Goal: Information Seeking & Learning: Learn about a topic

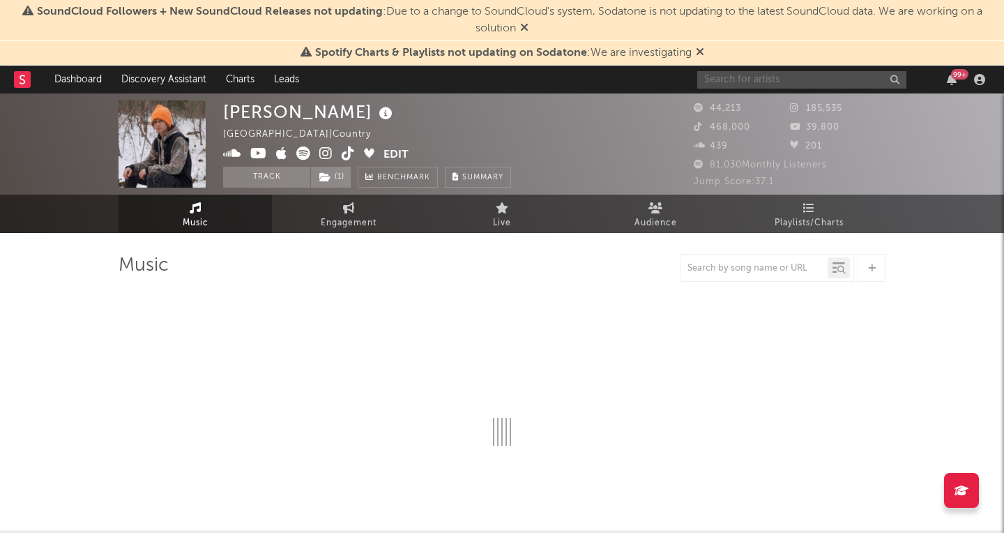
click at [768, 82] on input "text" at bounding box center [801, 79] width 209 height 17
type input "claire"
select select "6m"
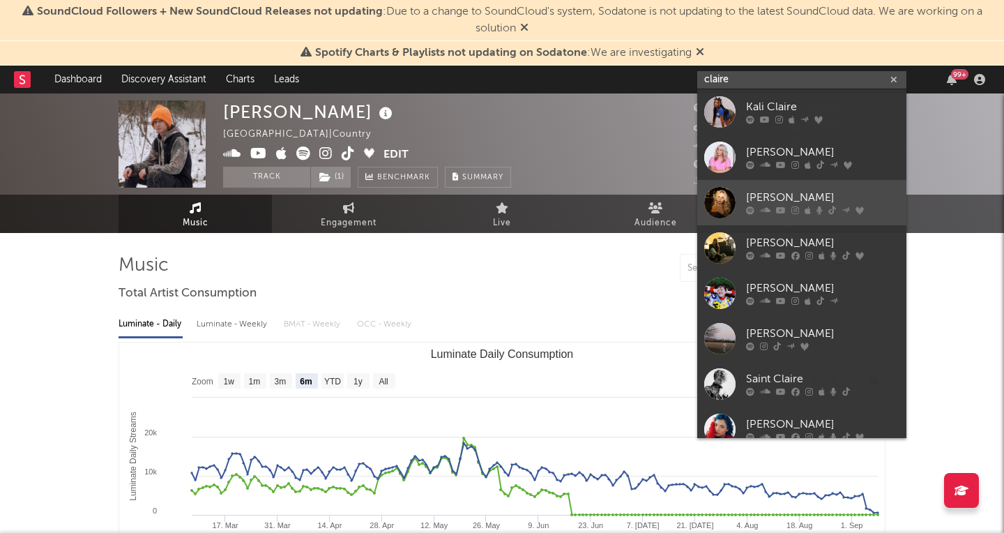
type input "claire"
click at [760, 190] on div "[PERSON_NAME]" at bounding box center [822, 198] width 153 height 17
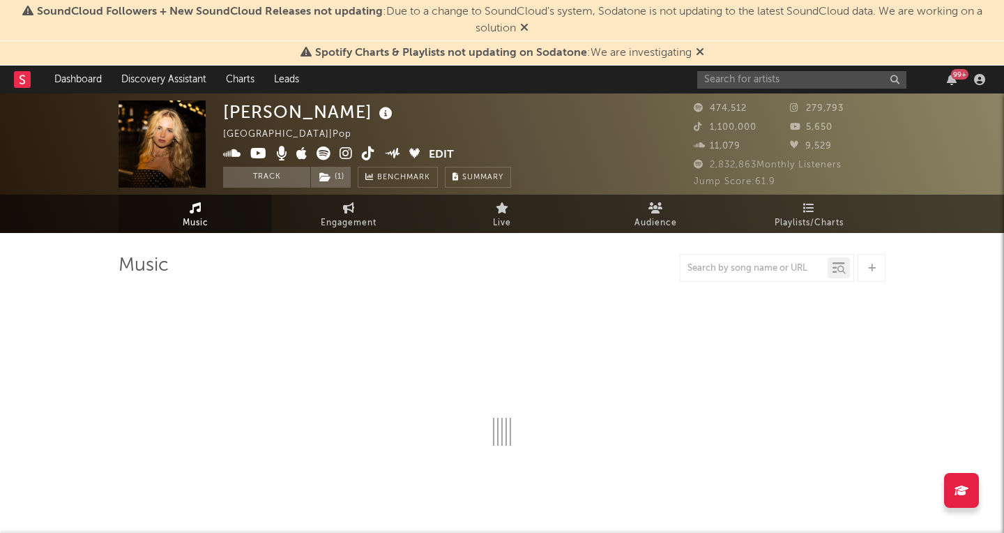
select select "6m"
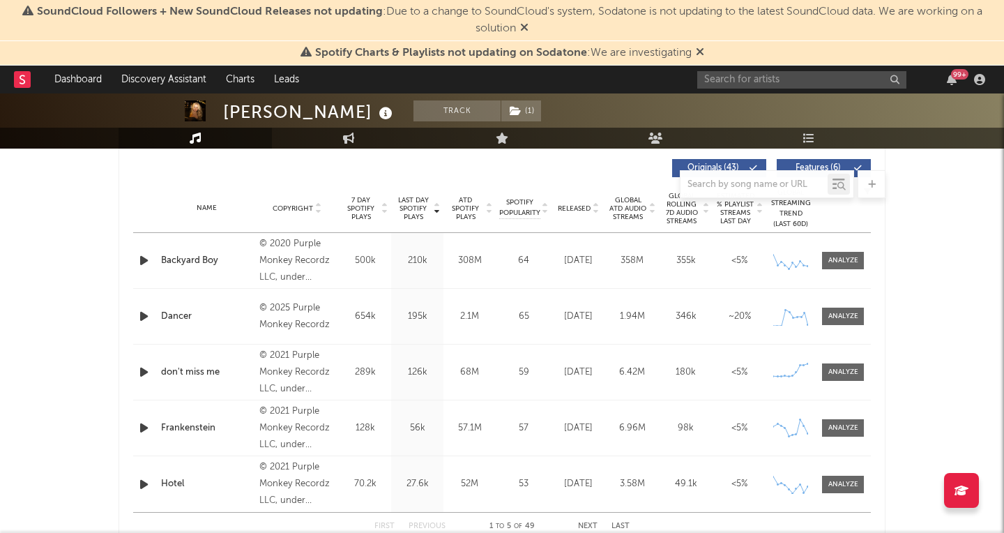
scroll to position [529, 0]
click at [856, 317] on div at bounding box center [843, 317] width 30 height 10
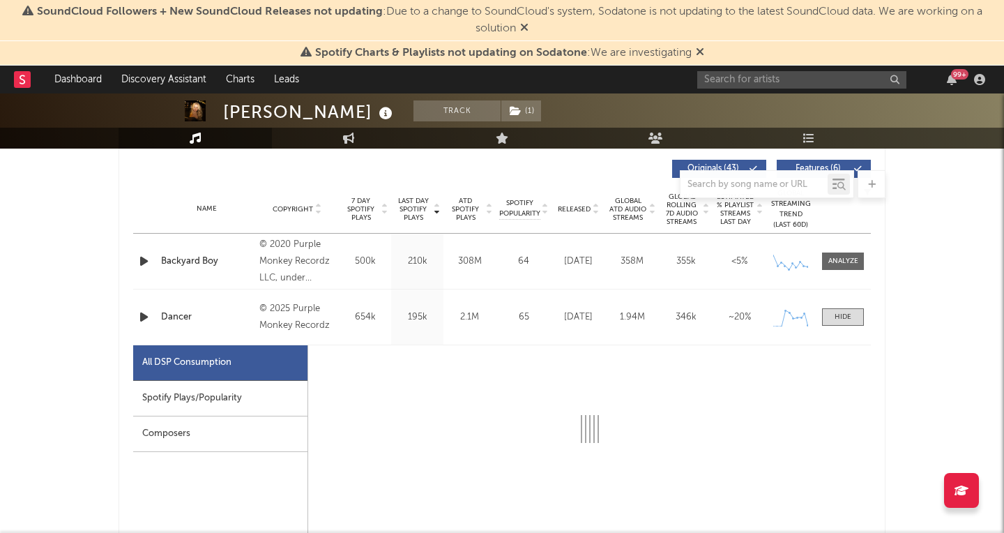
select select "1w"
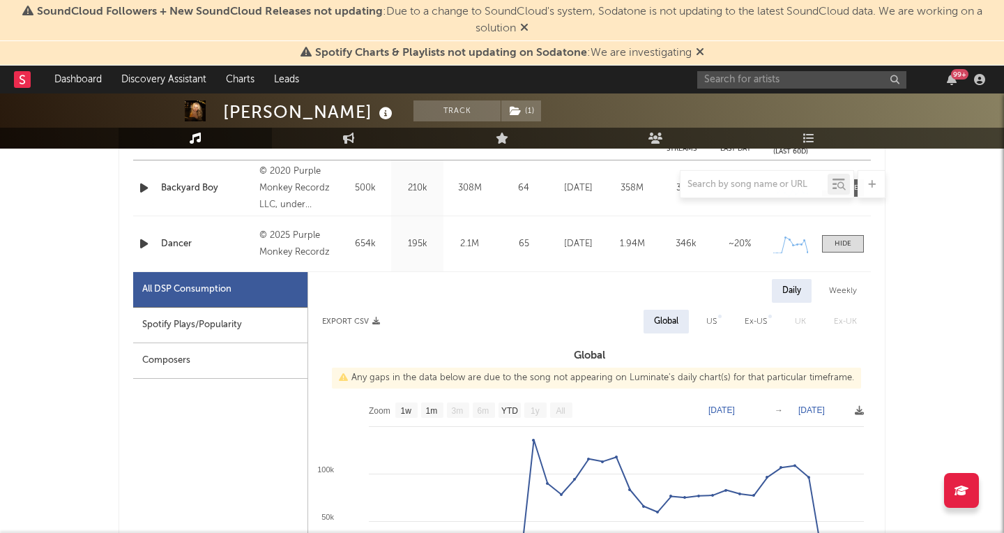
scroll to position [600, 0]
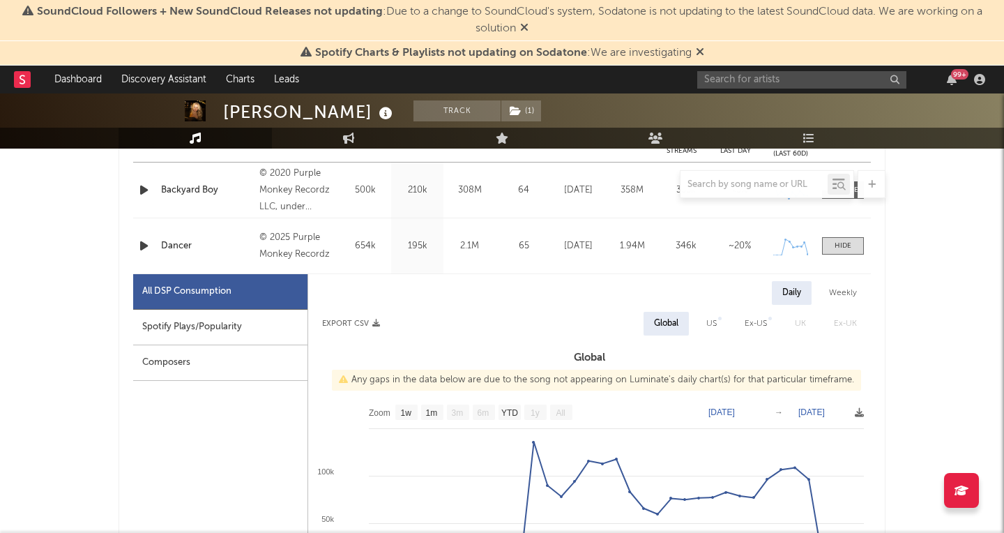
click at [834, 256] on div "Name Dancer Copyright © 2025 Purple Monkey Recordz Label Purple Monkey Recordz …" at bounding box center [502, 245] width 738 height 55
click at [835, 246] on div at bounding box center [843, 246] width 17 height 10
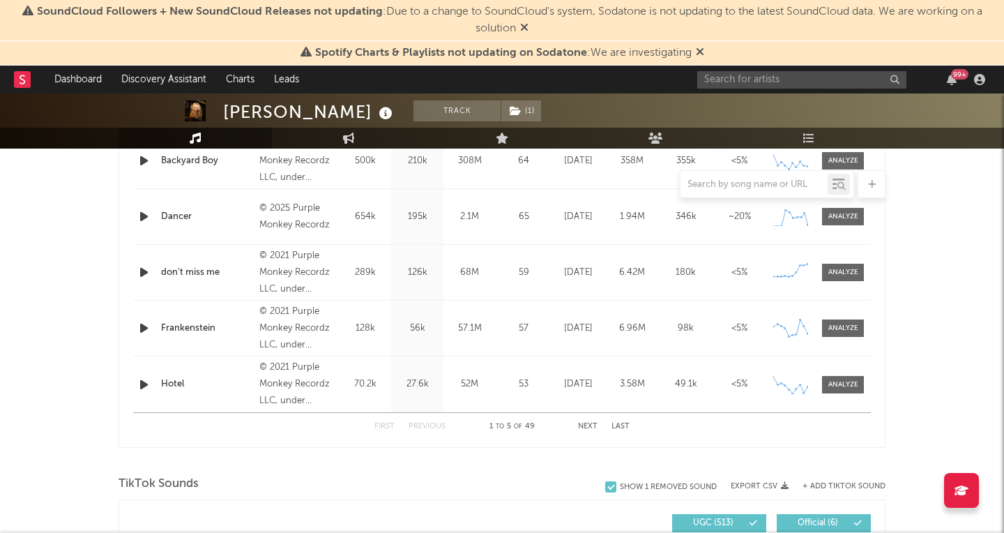
scroll to position [630, 0]
click at [585, 424] on button "Next" at bounding box center [588, 425] width 20 height 8
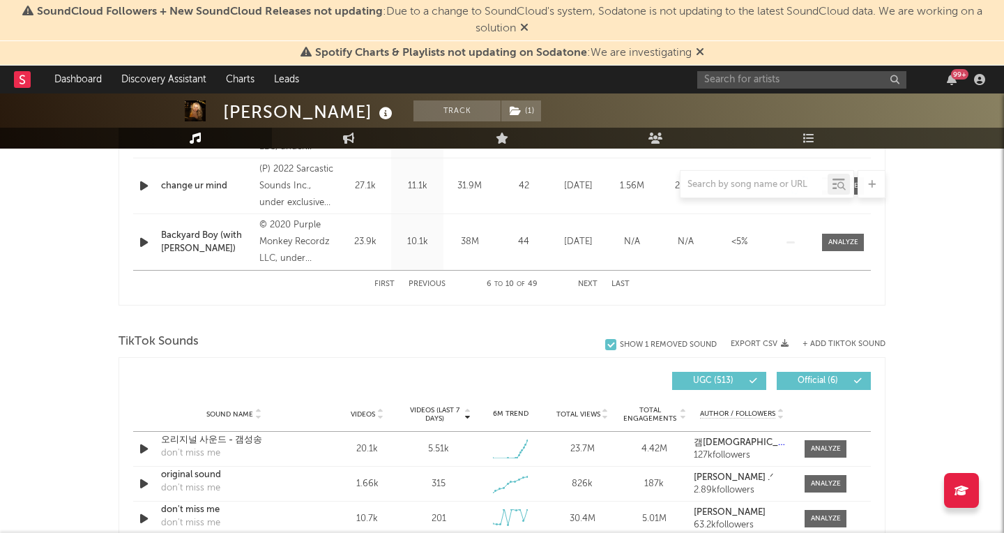
scroll to position [972, 0]
